Goal: Information Seeking & Learning: Learn about a topic

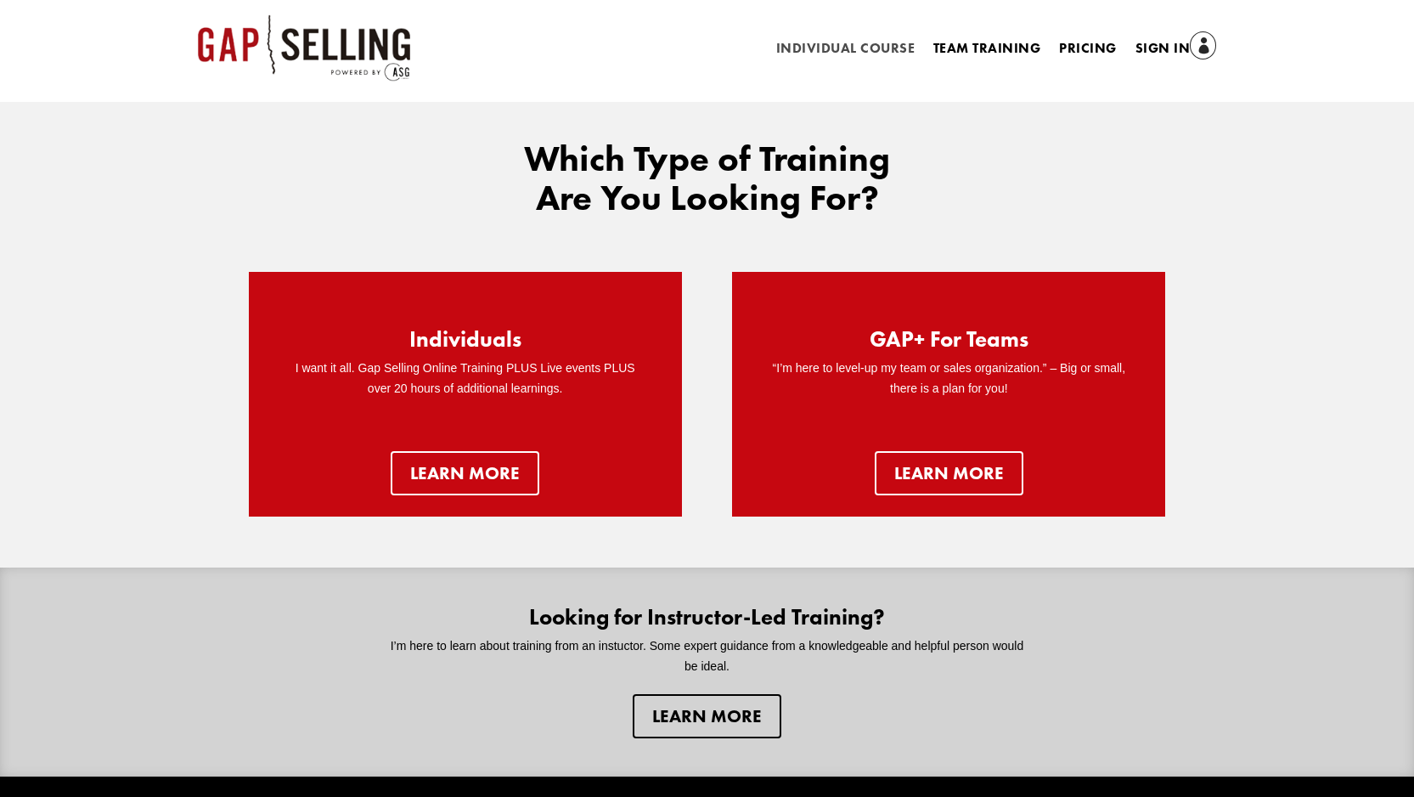
click at [885, 52] on link "Individual Course" at bounding box center [845, 51] width 138 height 19
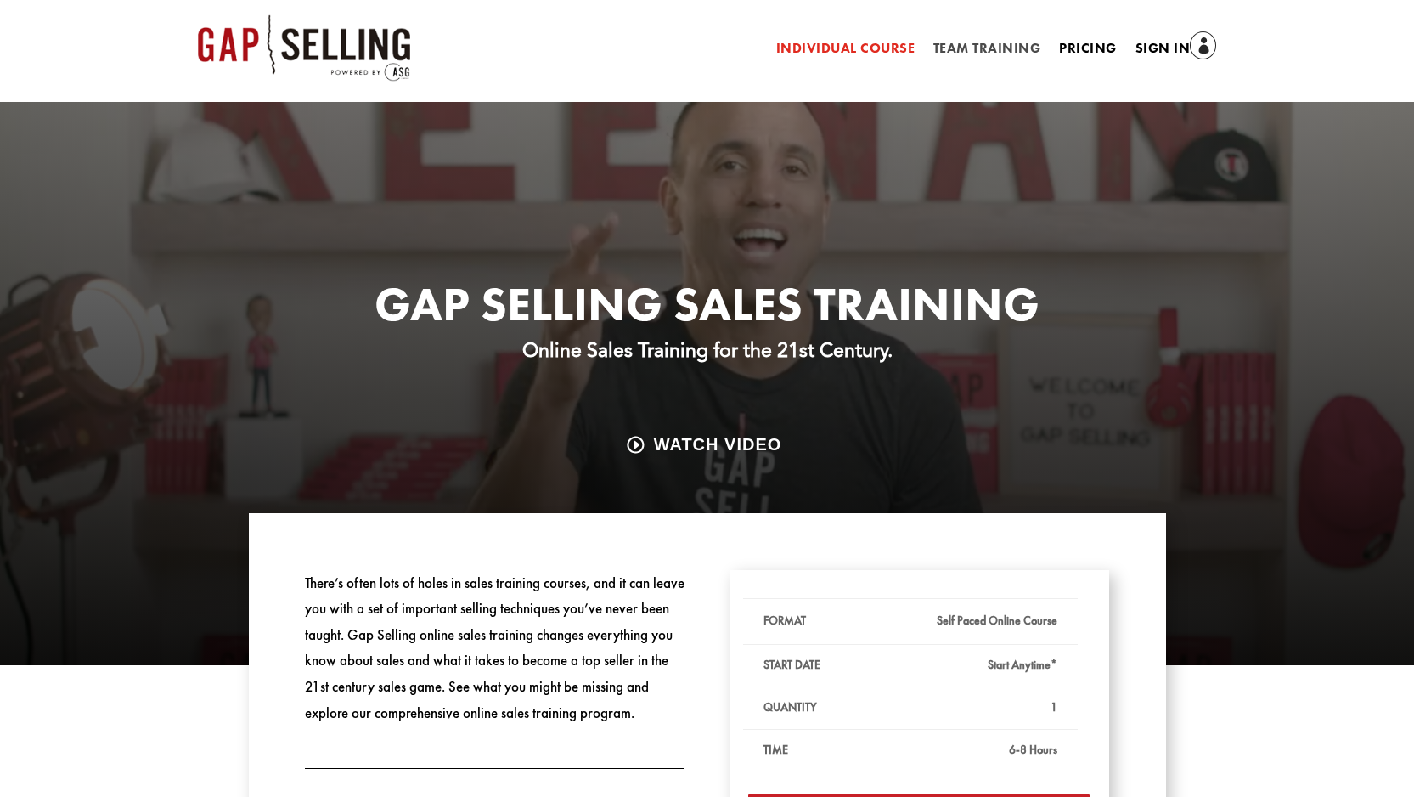
click at [997, 48] on link "Team Training" at bounding box center [987, 51] width 107 height 19
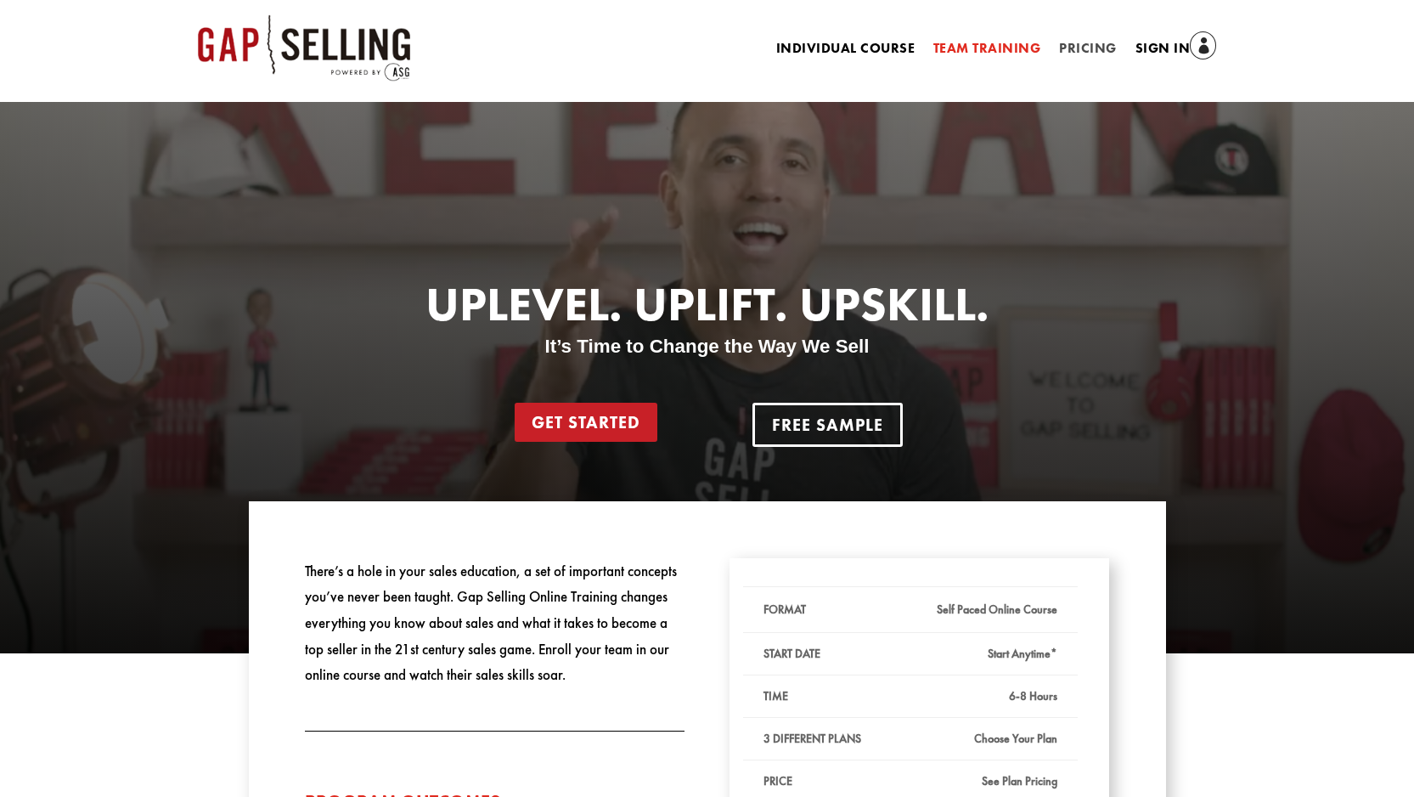
click at [1097, 46] on link "Pricing" at bounding box center [1087, 51] width 57 height 19
